Goal: Task Accomplishment & Management: Manage account settings

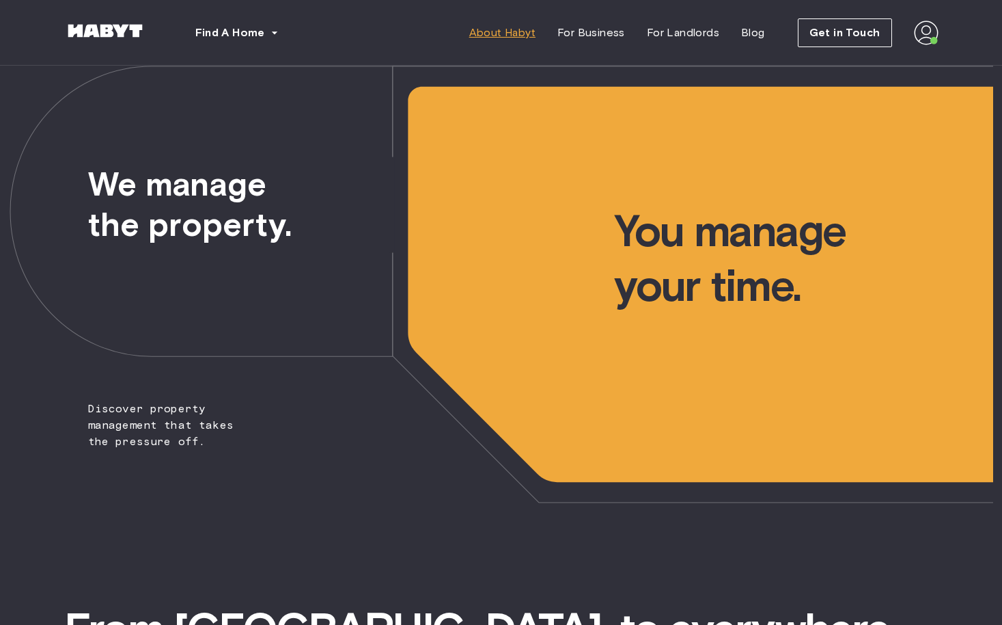
click at [510, 31] on span "About Habyt" at bounding box center [502, 33] width 66 height 16
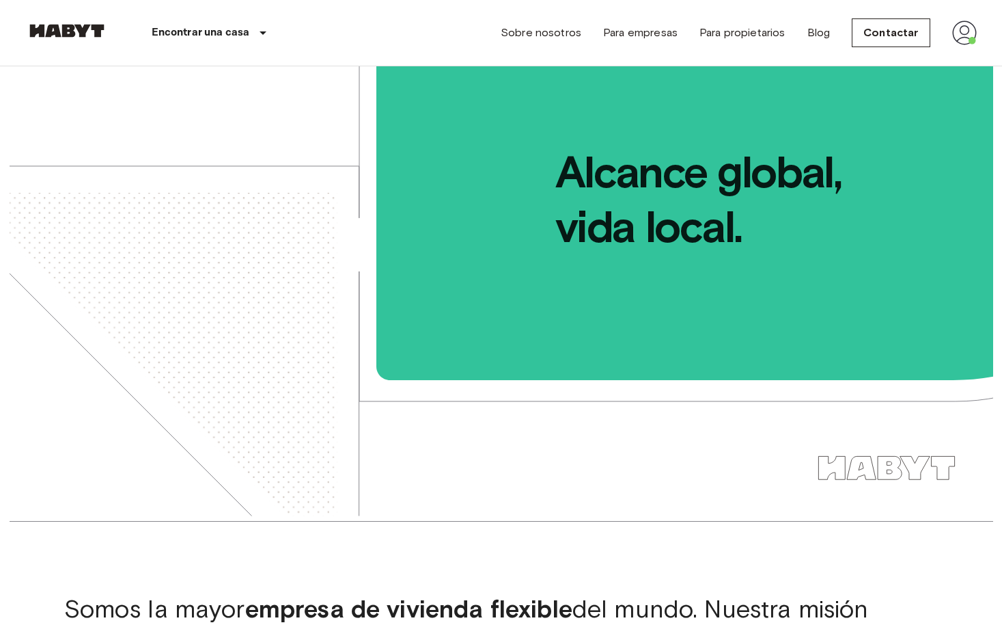
click at [961, 31] on img at bounding box center [965, 33] width 25 height 25
click at [892, 58] on li "Perfil" at bounding box center [923, 57] width 137 height 25
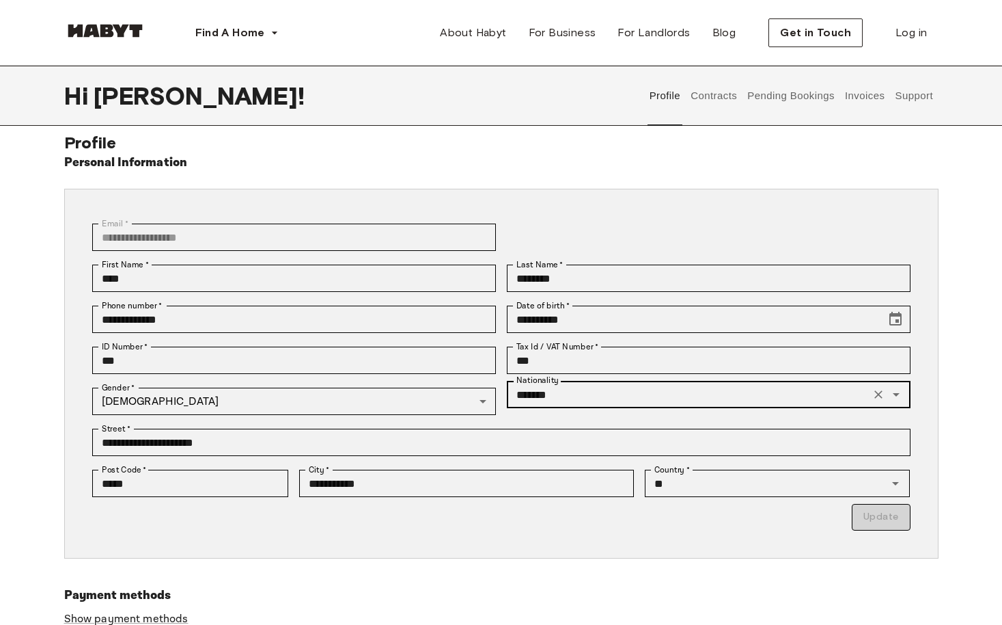
scroll to position [16, 0]
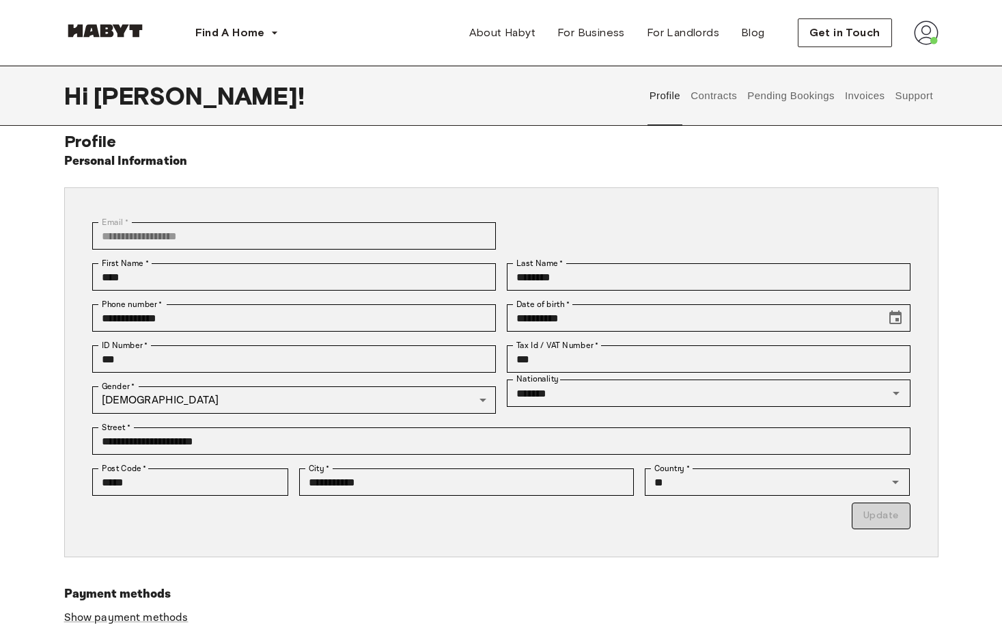
click at [726, 96] on button "Contracts" at bounding box center [715, 96] width 50 height 60
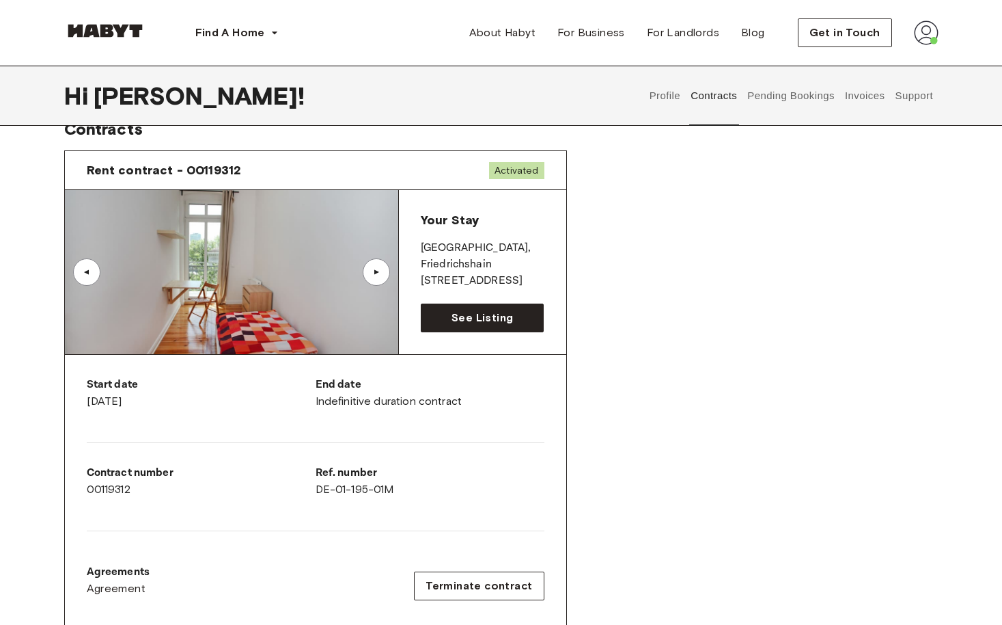
scroll to position [11, 0]
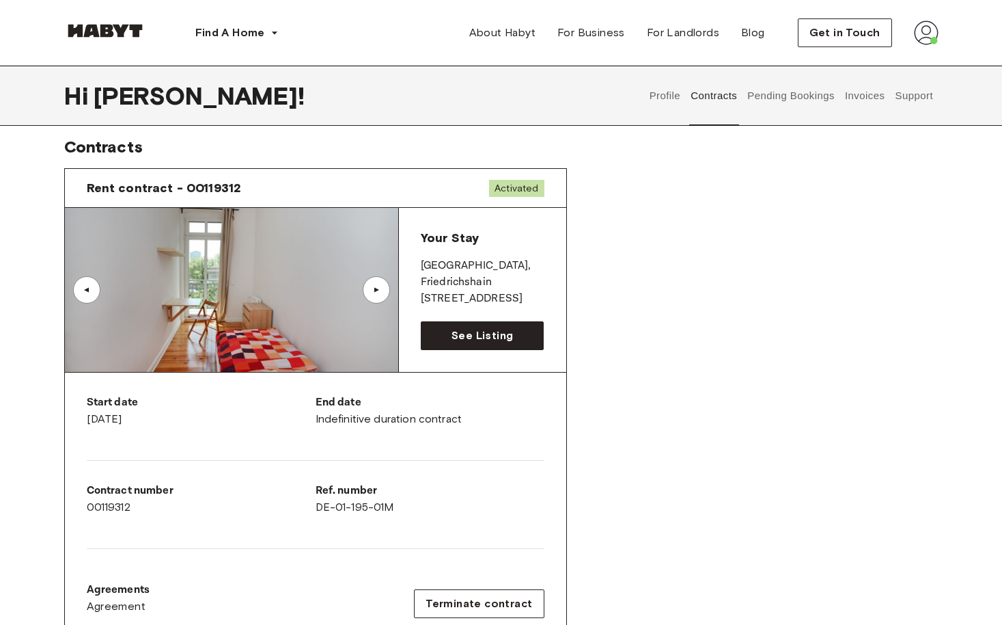
click at [376, 288] on div "▲" at bounding box center [377, 290] width 14 height 8
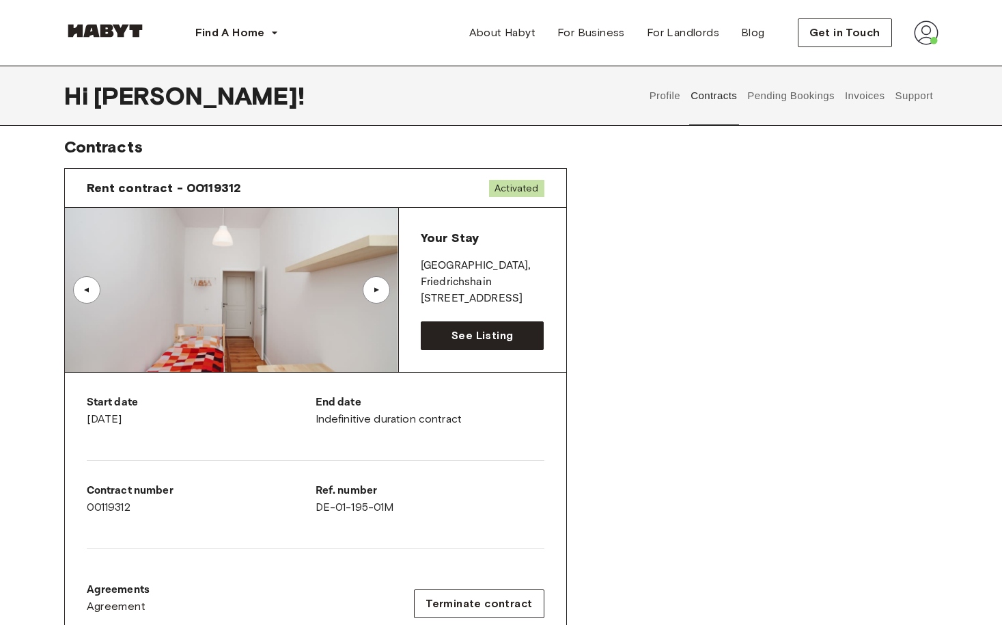
click at [376, 288] on div "▲" at bounding box center [377, 290] width 14 height 8
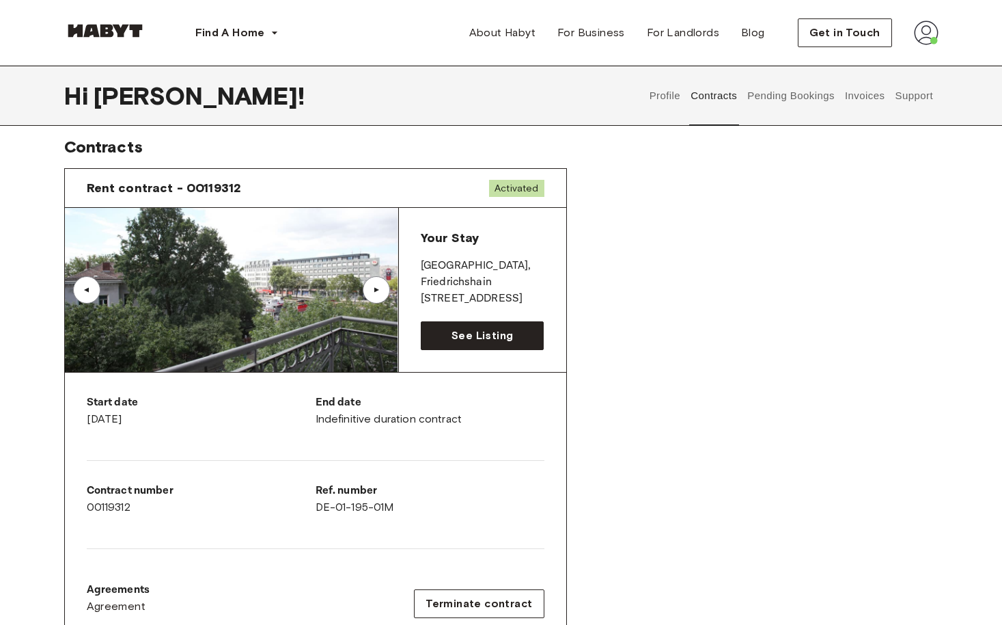
click at [376, 288] on div "▲" at bounding box center [377, 290] width 14 height 8
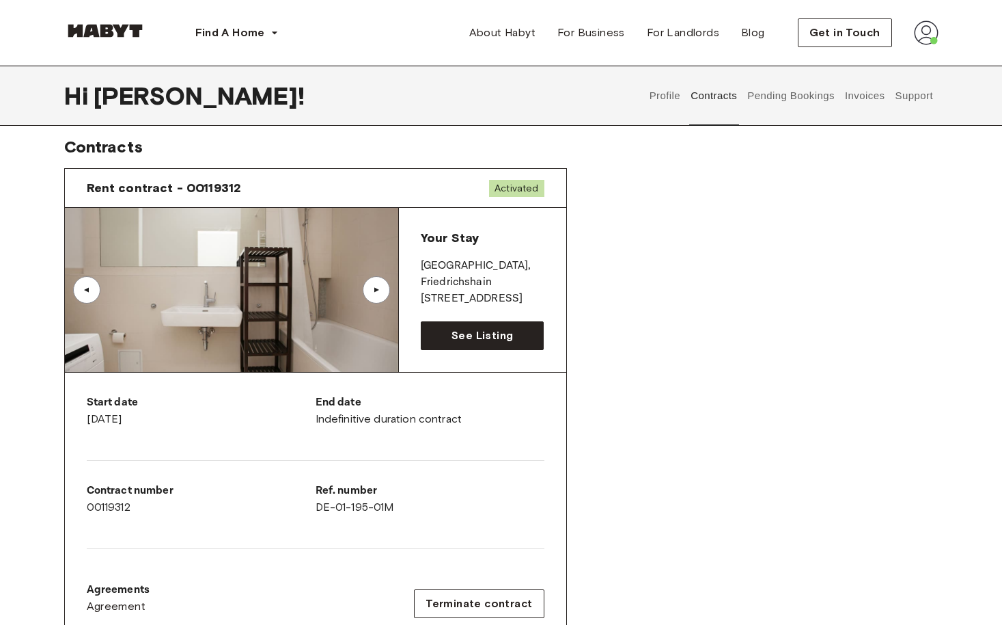
click at [374, 284] on div "▲" at bounding box center [376, 289] width 27 height 27
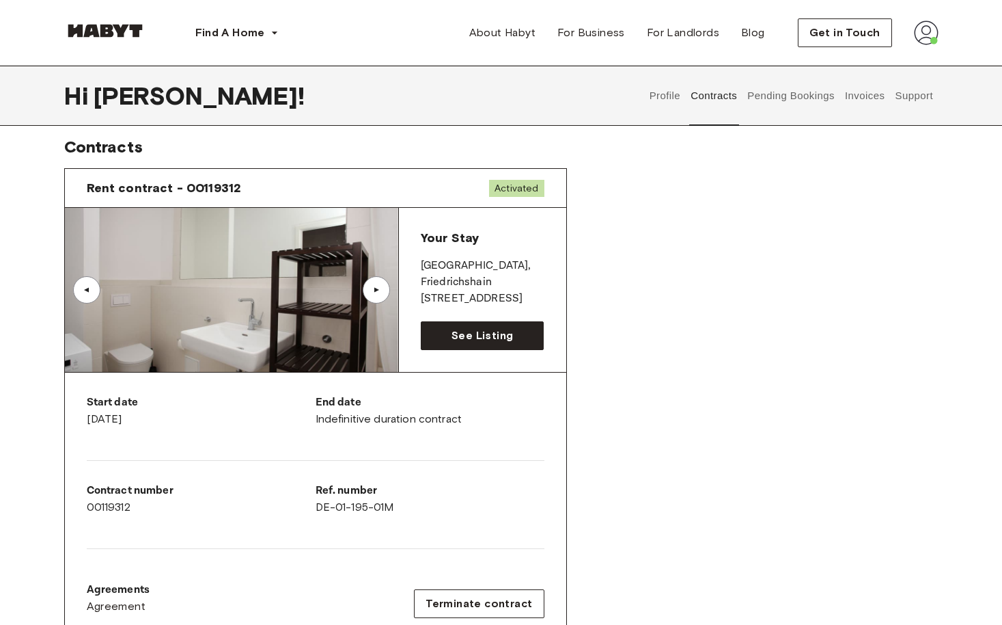
click at [381, 284] on div "▲" at bounding box center [376, 289] width 27 height 27
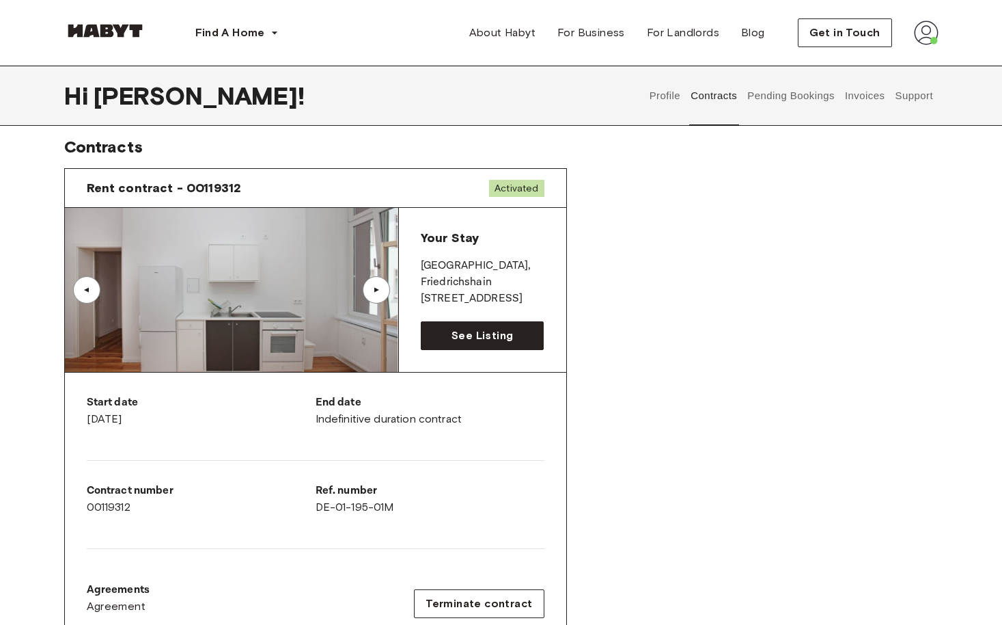
click at [379, 282] on div "▲" at bounding box center [376, 289] width 27 height 27
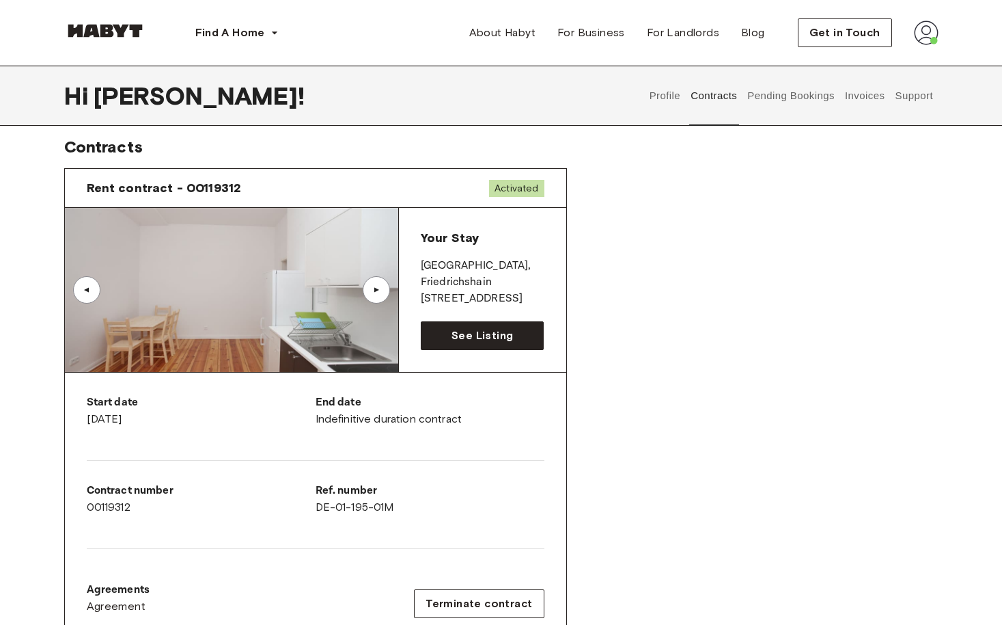
click at [381, 288] on div "▲" at bounding box center [377, 290] width 14 height 8
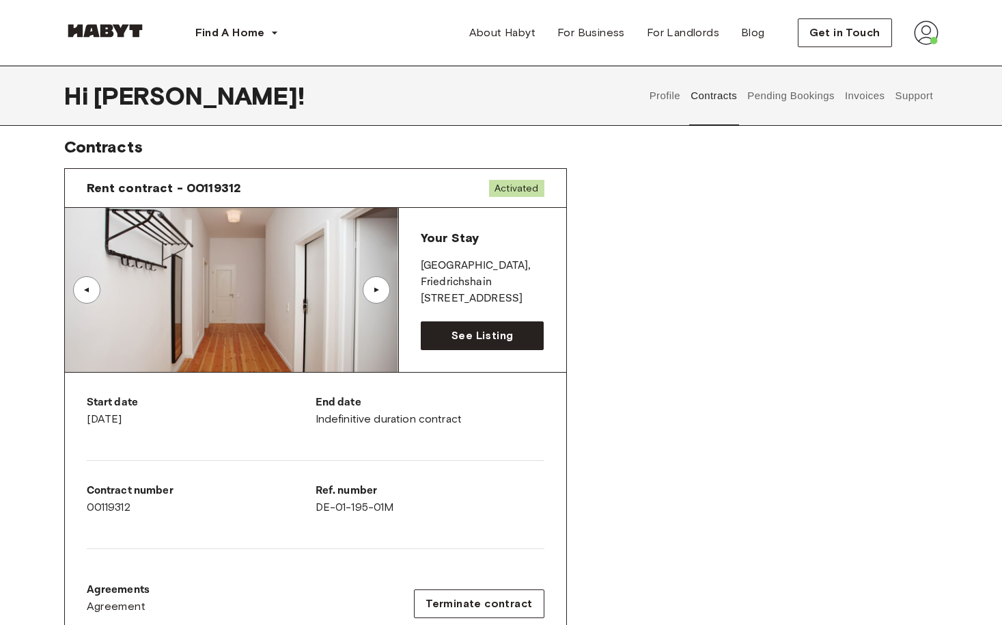
click at [377, 289] on div "▲" at bounding box center [377, 290] width 14 height 8
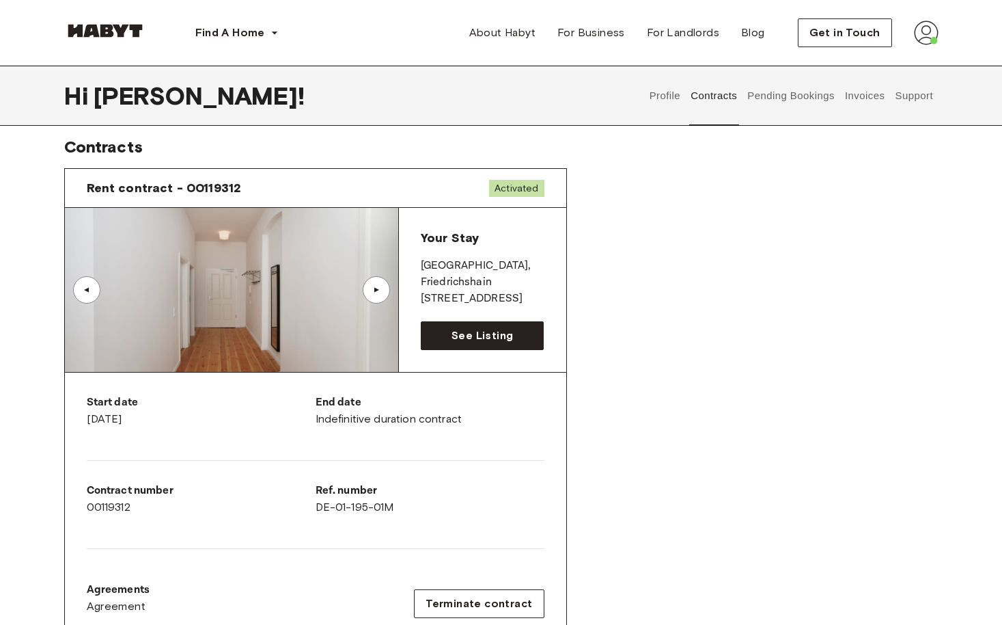
click at [374, 292] on div "▲" at bounding box center [377, 290] width 14 height 8
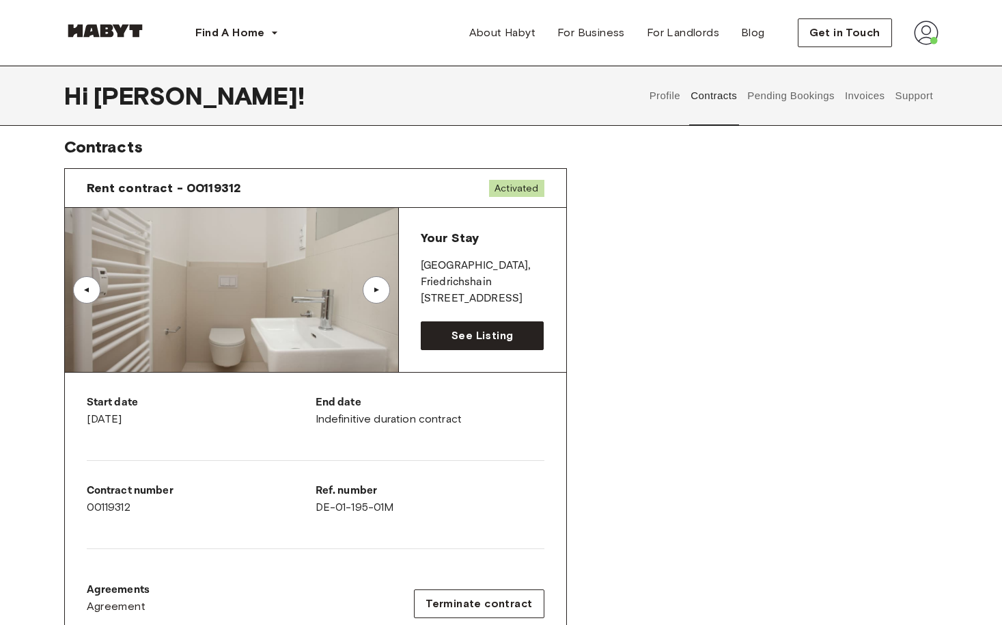
click at [376, 290] on div "▲" at bounding box center [377, 290] width 14 height 8
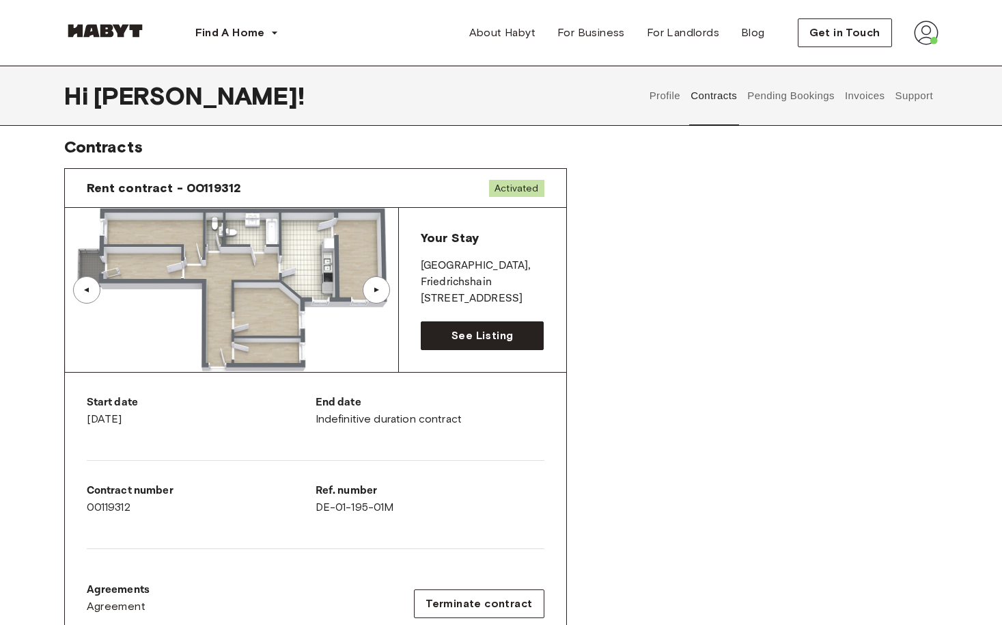
click at [376, 290] on div "▲" at bounding box center [377, 290] width 14 height 8
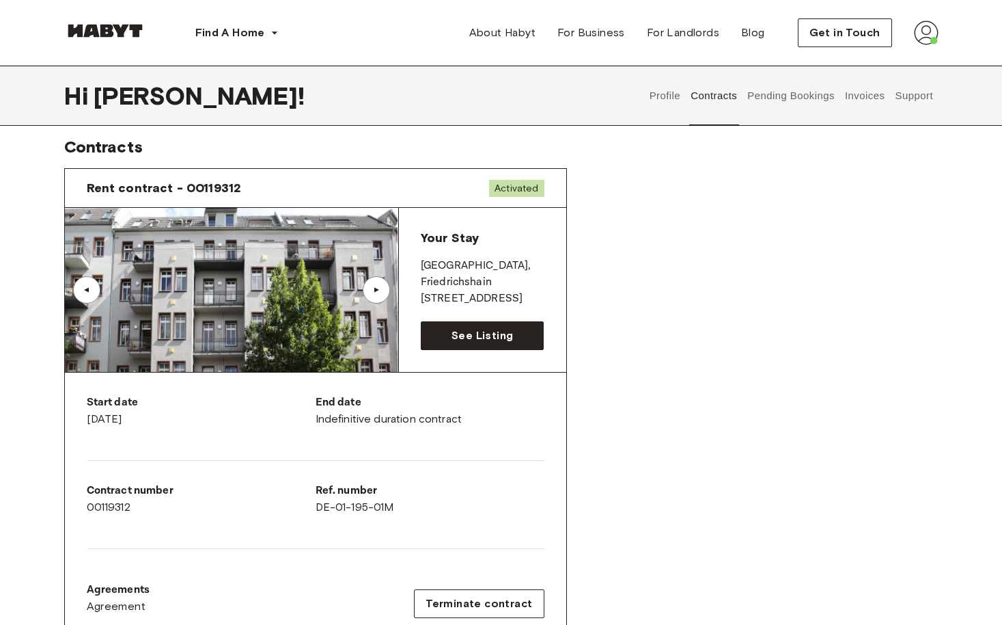
click at [376, 290] on div "▲" at bounding box center [377, 290] width 14 height 8
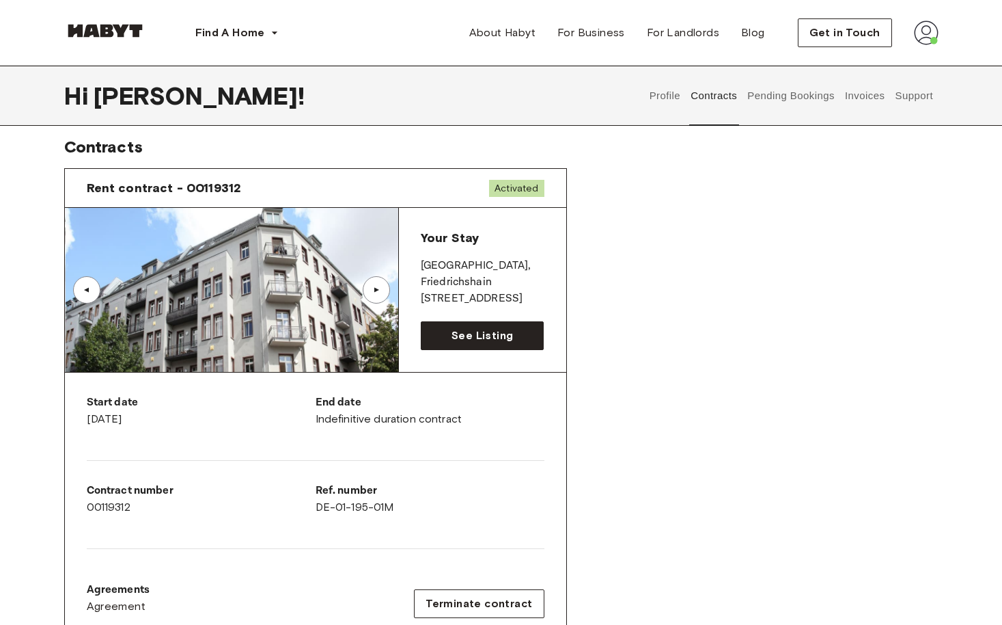
click at [376, 290] on div "▲" at bounding box center [377, 290] width 14 height 8
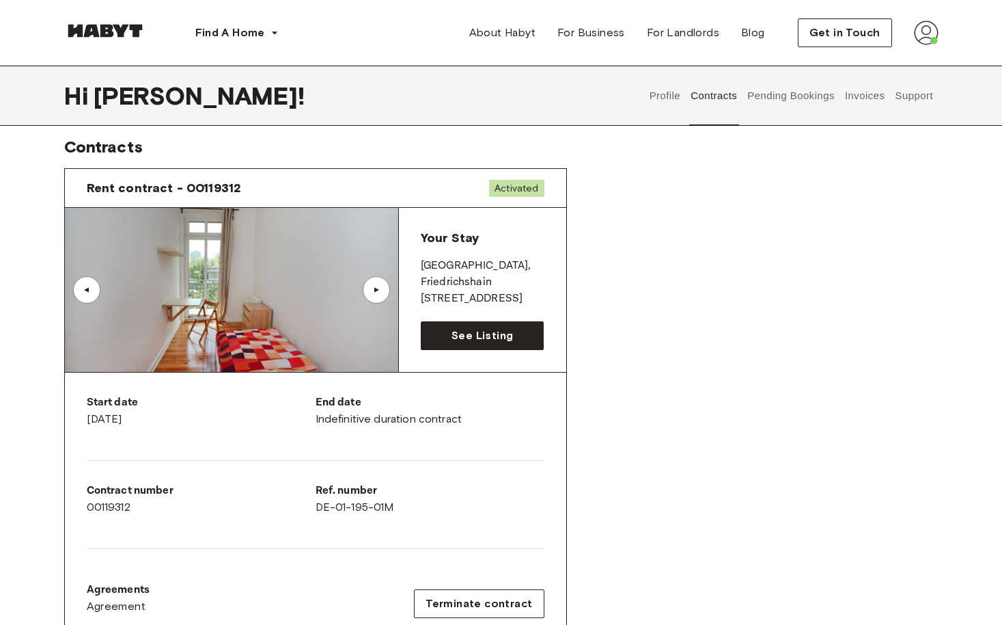
click at [87, 285] on div "▲" at bounding box center [86, 289] width 27 height 27
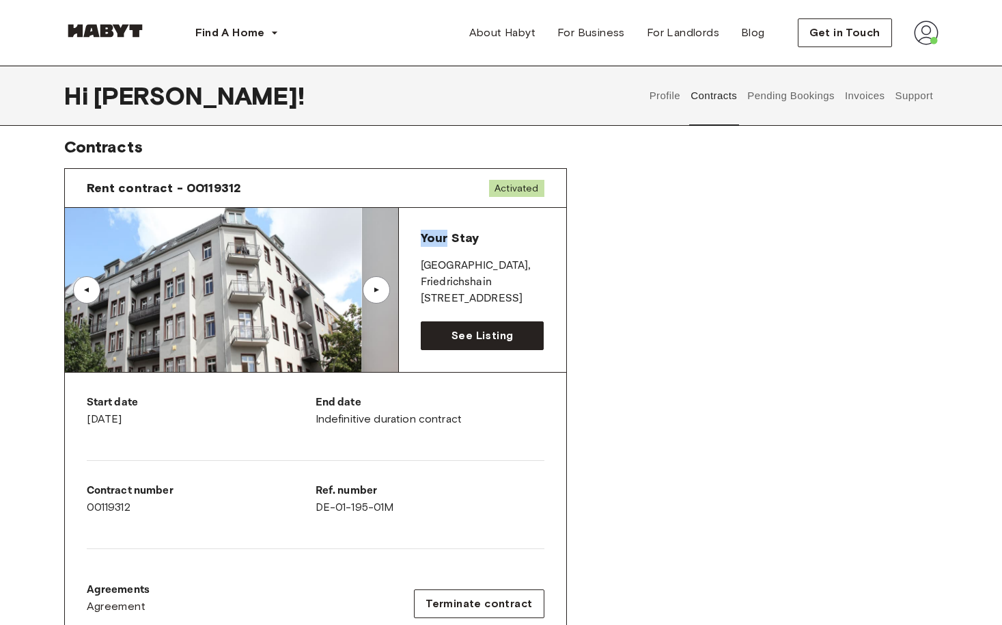
click at [87, 285] on div "▲" at bounding box center [86, 289] width 27 height 27
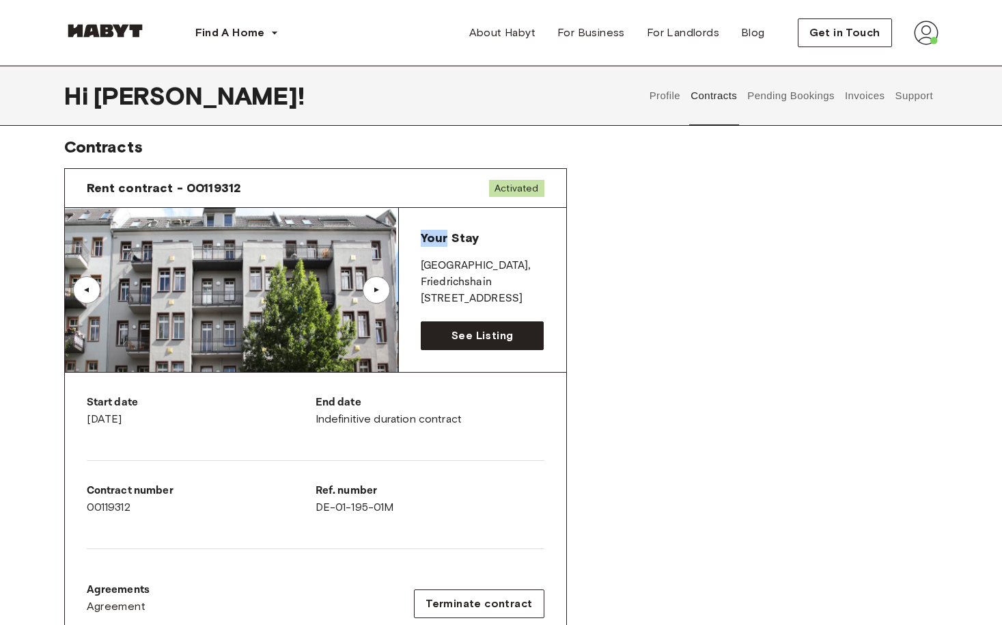
click at [87, 285] on div "▲" at bounding box center [86, 289] width 27 height 27
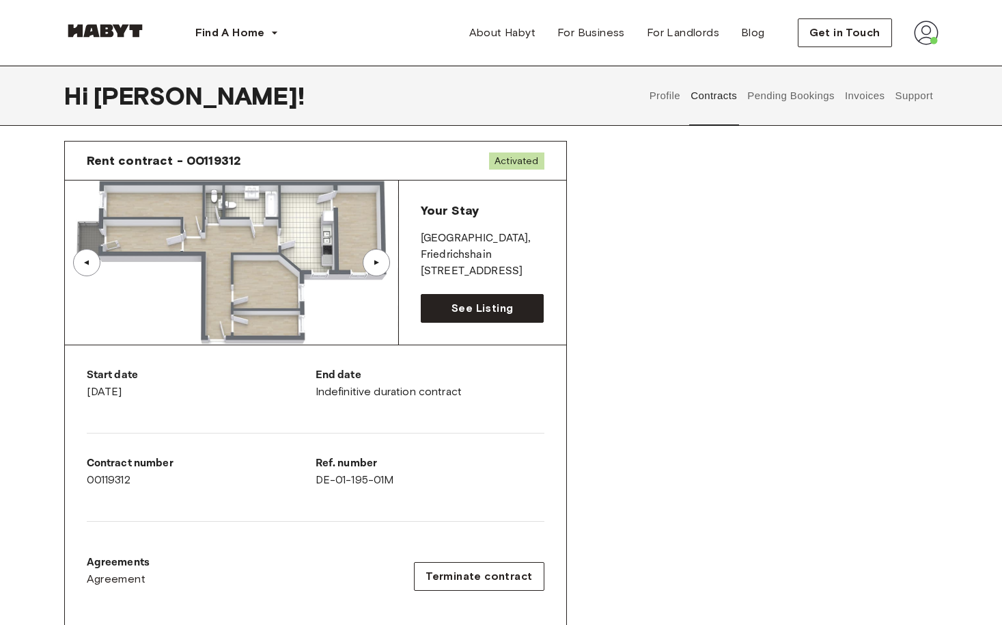
scroll to position [38, 0]
click at [135, 473] on div "Contract number 00119312" at bounding box center [201, 471] width 229 height 33
click at [107, 577] on span "Agreement" at bounding box center [116, 579] width 59 height 16
